Goal: Information Seeking & Learning: Learn about a topic

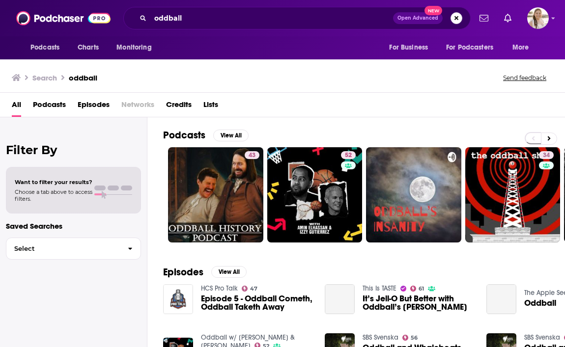
click at [455, 21] on button "Search podcasts, credits, & more..." at bounding box center [457, 18] width 12 height 12
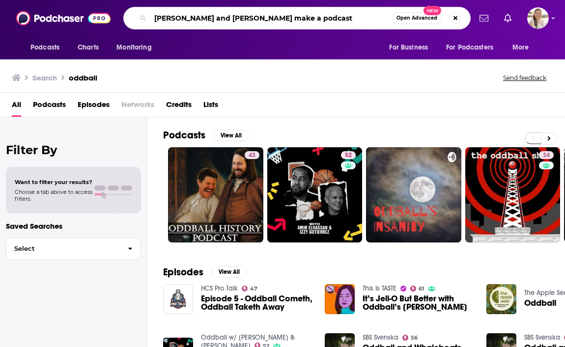
type input "[PERSON_NAME] and [PERSON_NAME] make a podcast"
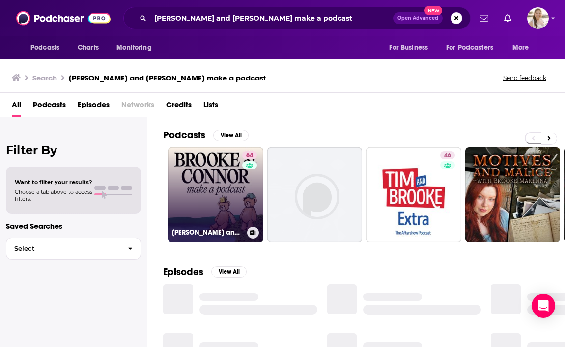
click at [222, 199] on link "64 [PERSON_NAME] and [PERSON_NAME] Make A Podcast" at bounding box center [215, 194] width 95 height 95
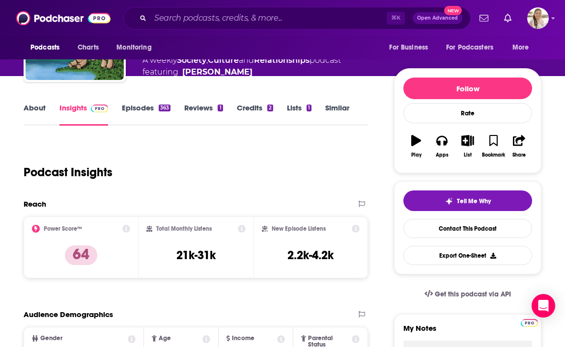
scroll to position [83, 0]
